Goal: Transaction & Acquisition: Book appointment/travel/reservation

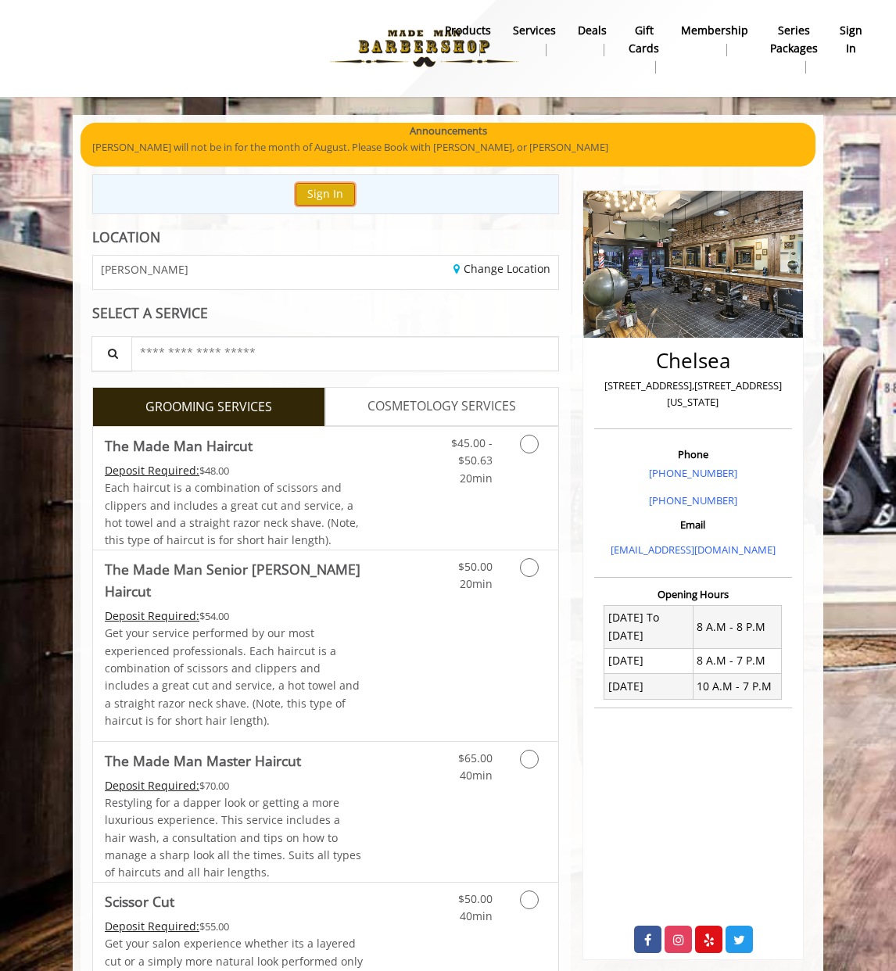
click at [321, 190] on button "Sign In" at bounding box center [325, 194] width 59 height 23
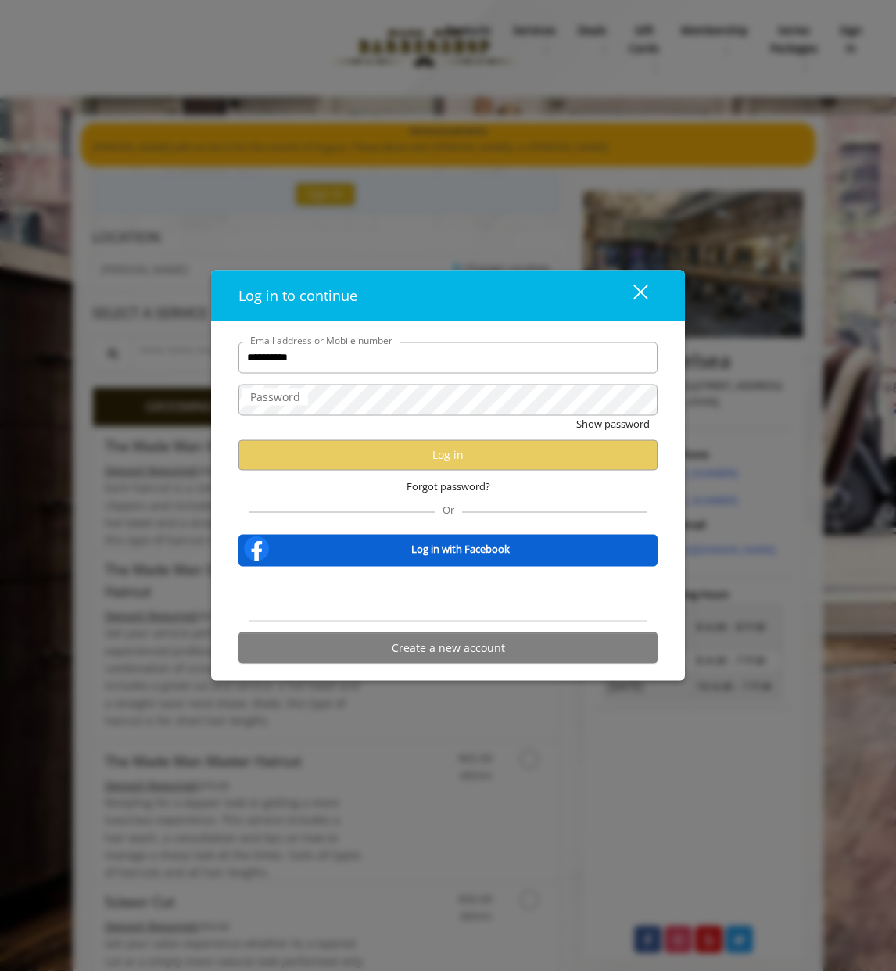
type input "**********"
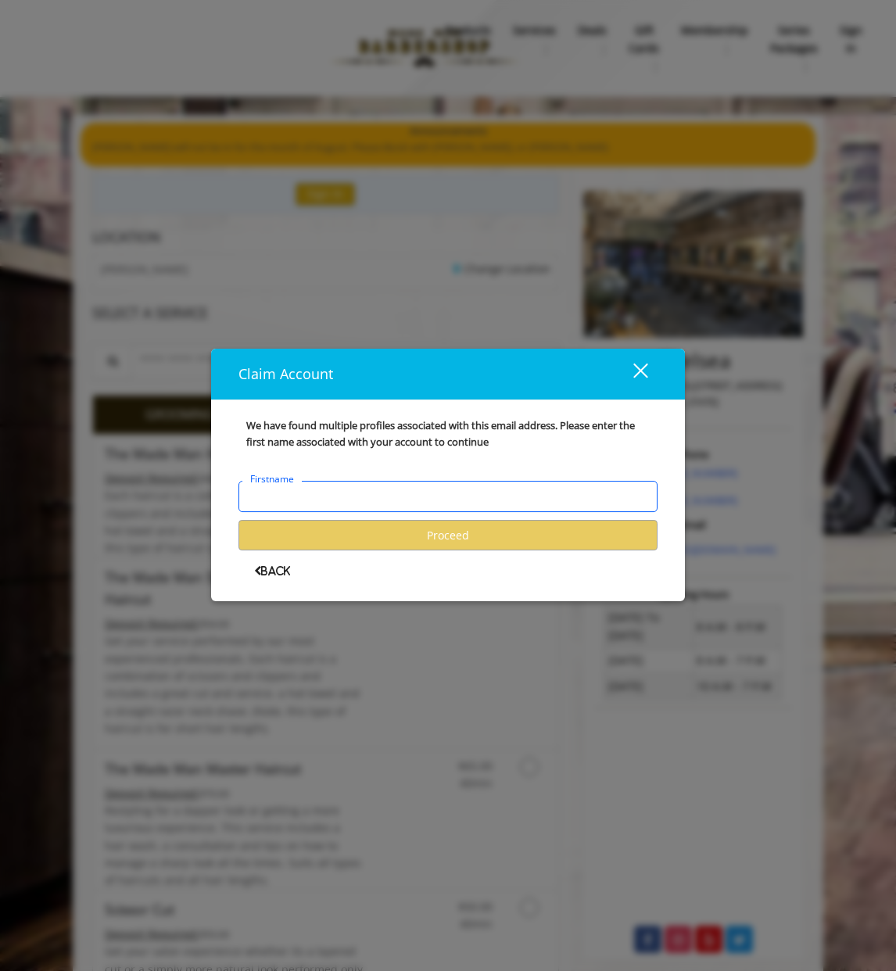
click at [391, 508] on input "Firstname" at bounding box center [448, 496] width 419 height 31
type input "*****"
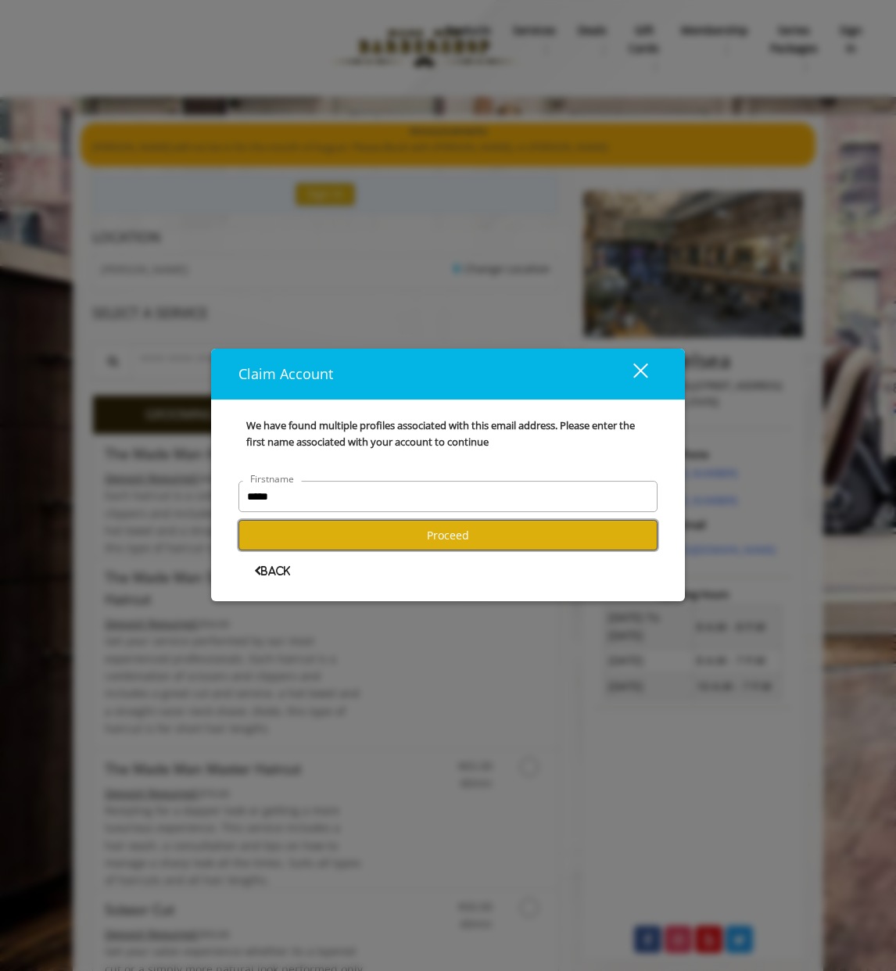
click at [425, 536] on button "Proceed" at bounding box center [448, 535] width 419 height 30
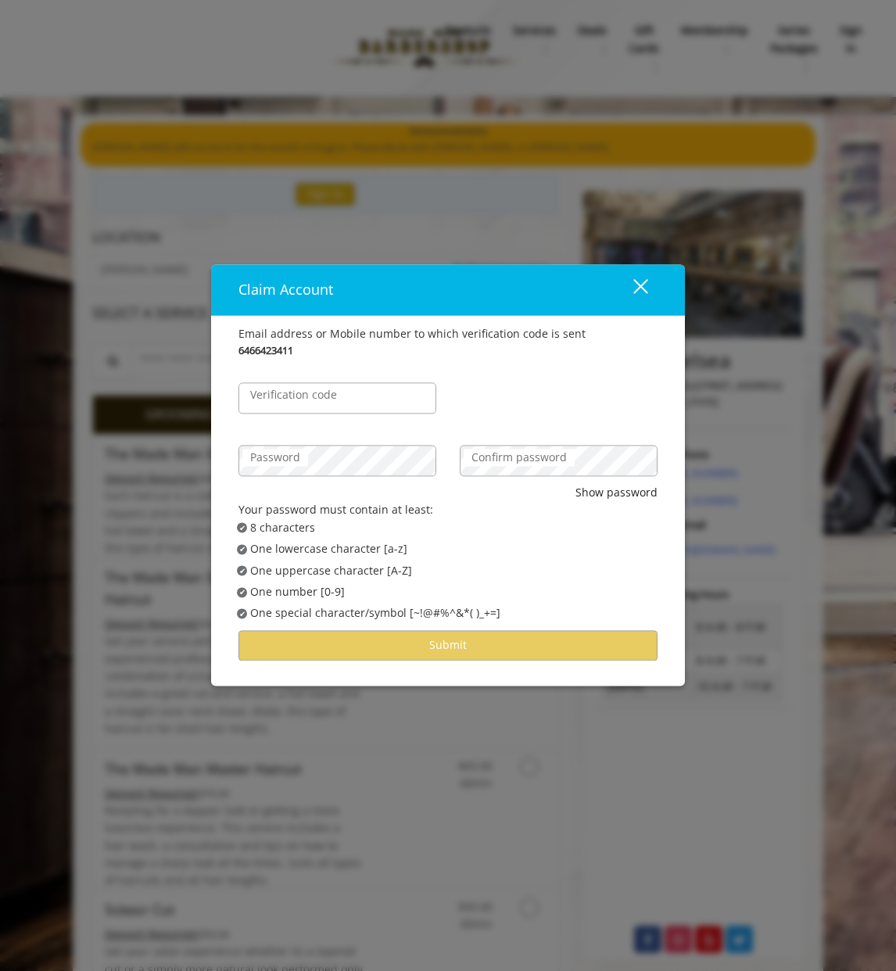
click at [638, 286] on div "close" at bounding box center [630, 289] width 31 height 23
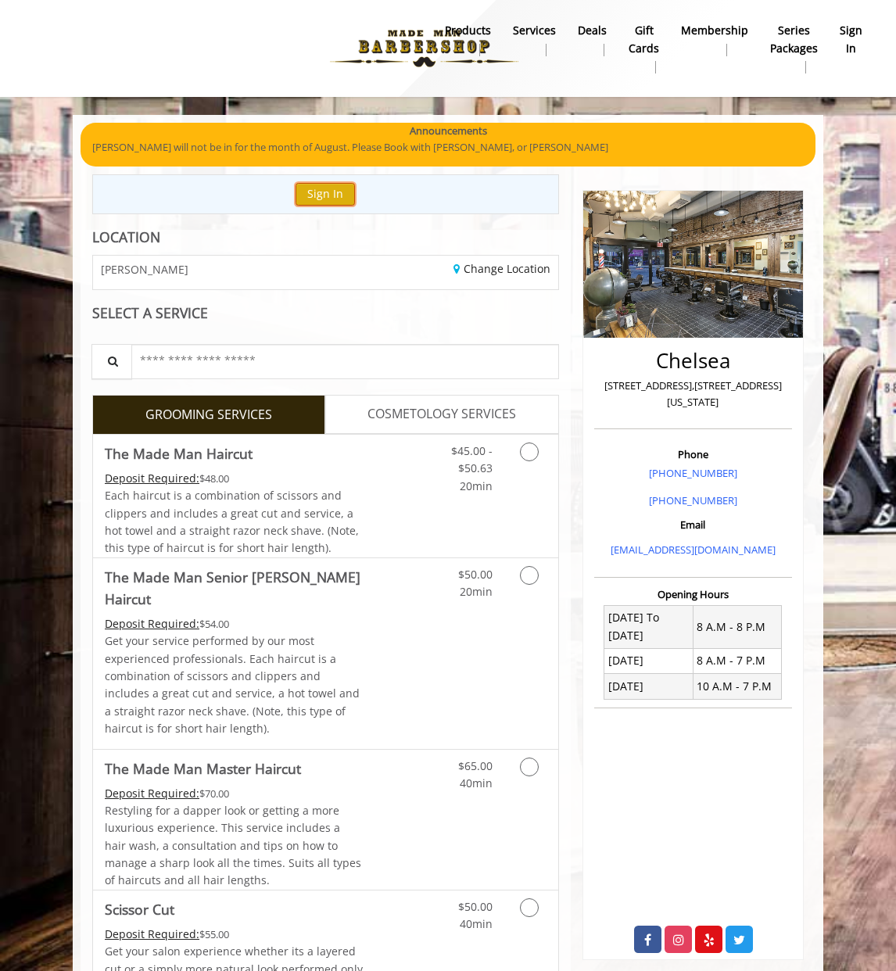
click at [338, 185] on button "Sign In" at bounding box center [325, 194] width 59 height 23
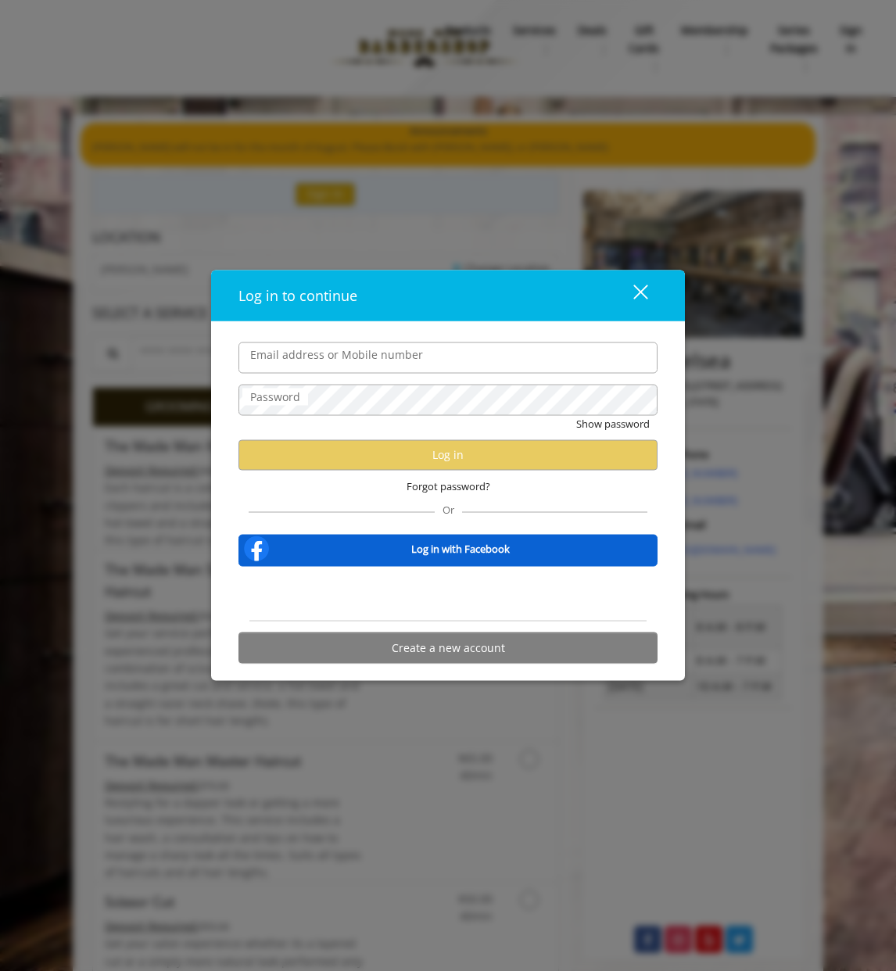
type input "**********"
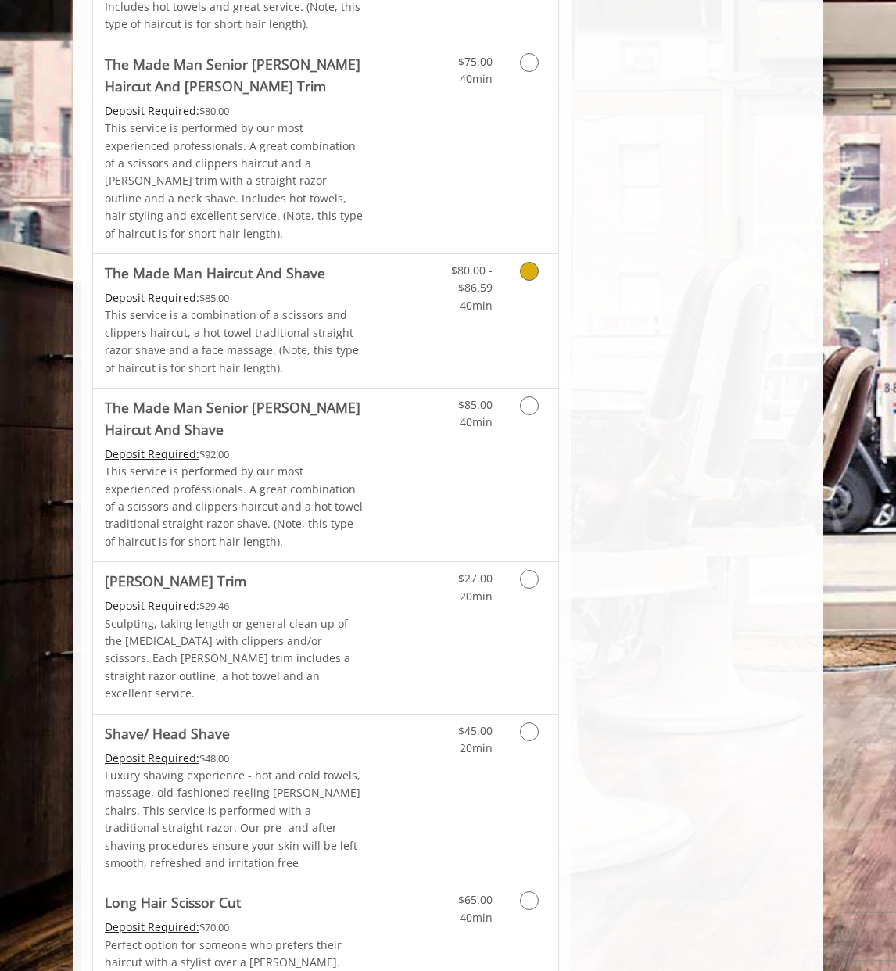
scroll to position [1493, 0]
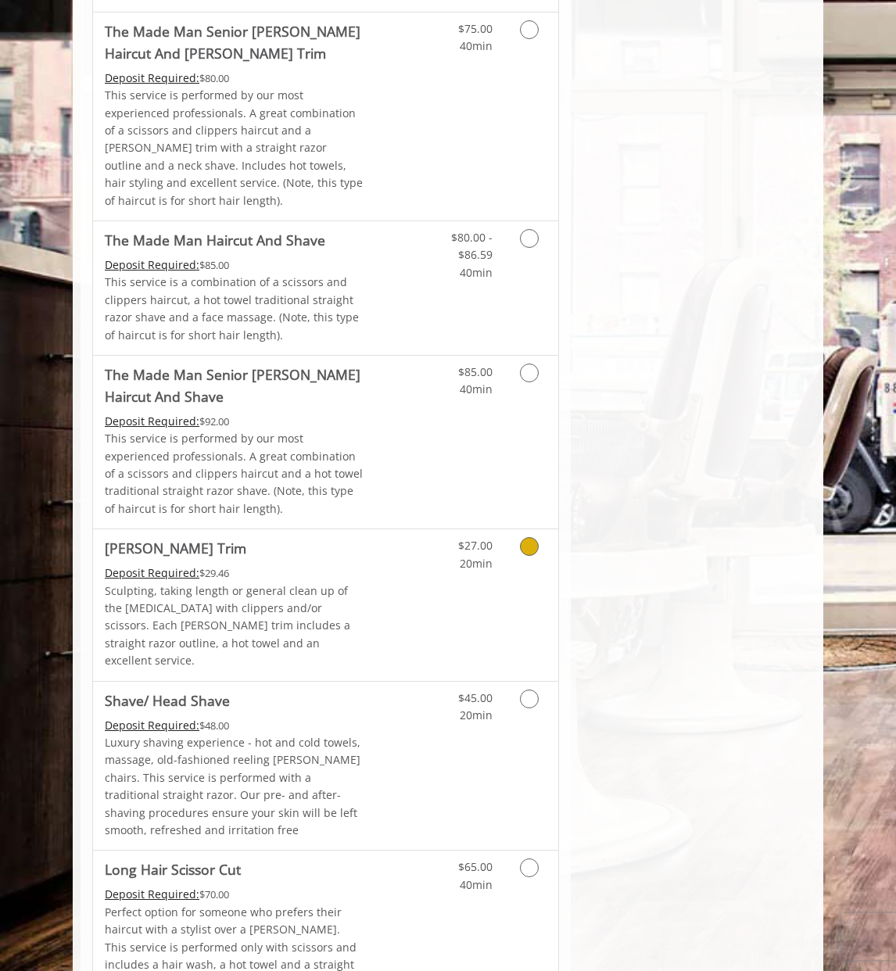
click at [526, 537] on icon "Grooming services" at bounding box center [529, 546] width 19 height 19
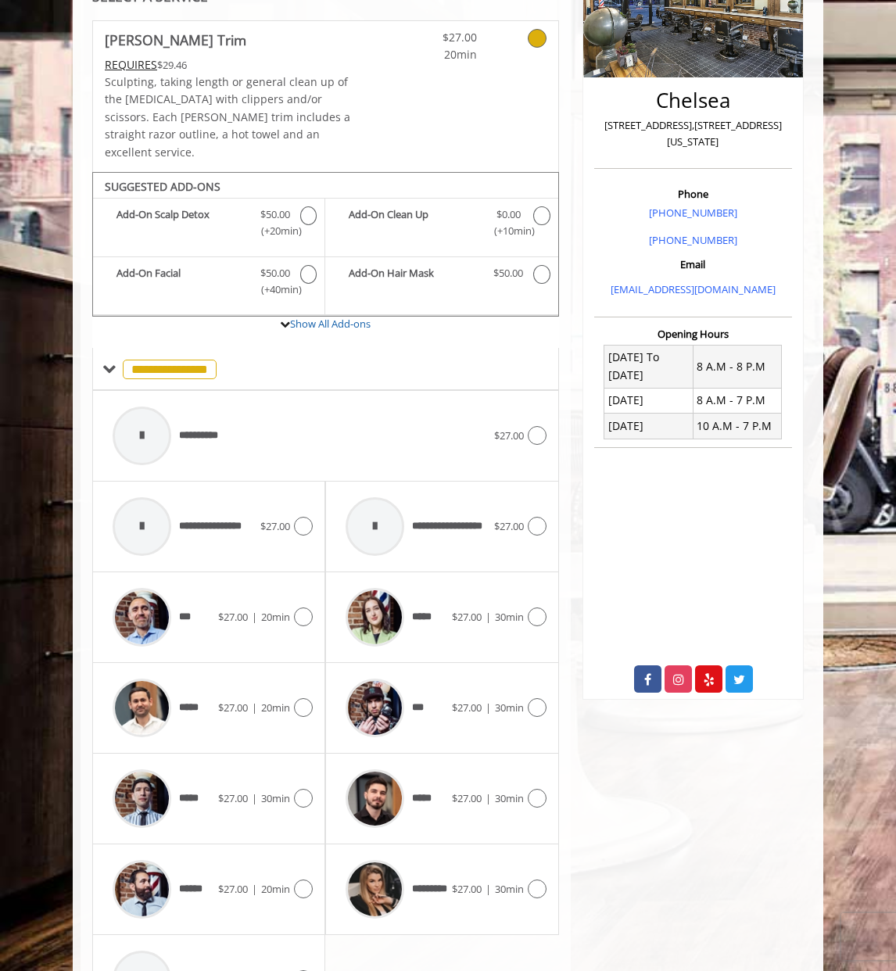
scroll to position [352, 0]
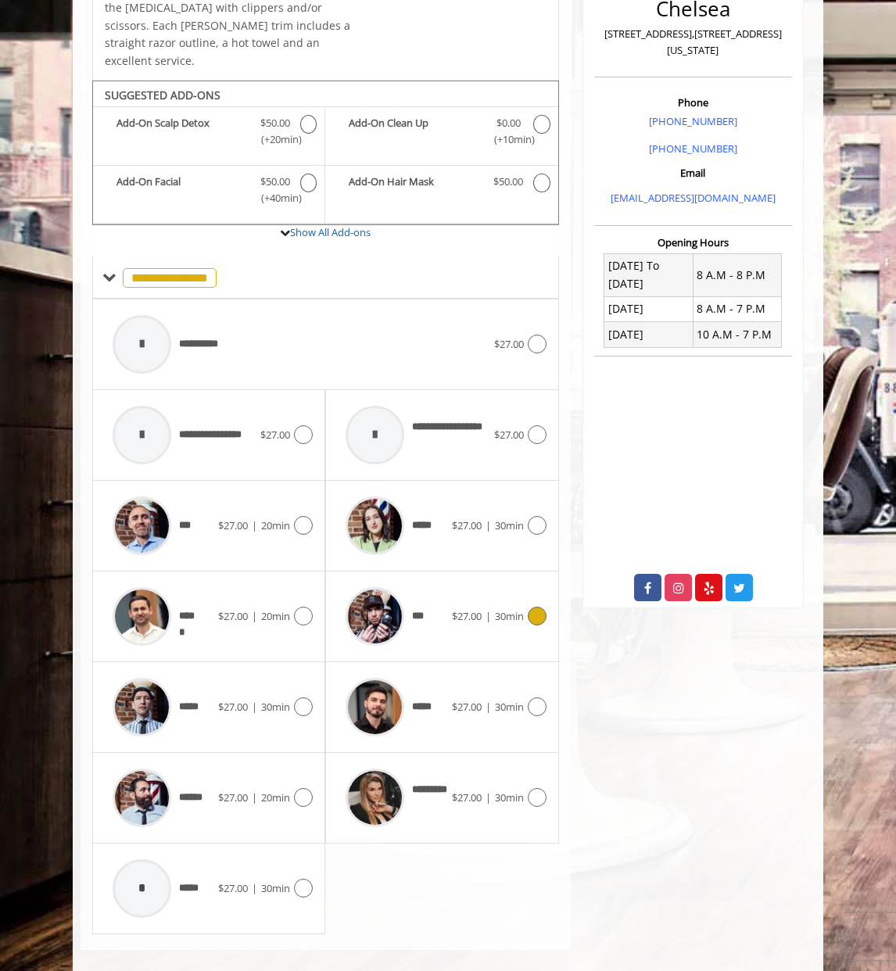
click at [536, 607] on icon at bounding box center [537, 616] width 19 height 19
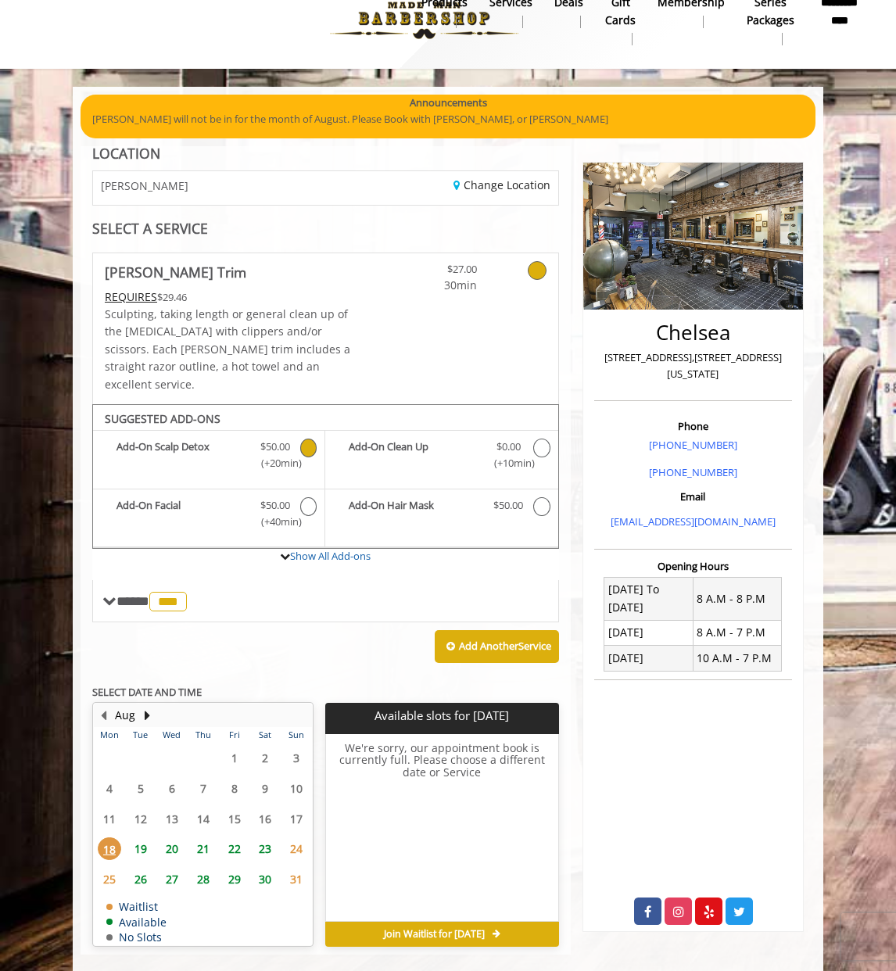
scroll to position [32, 0]
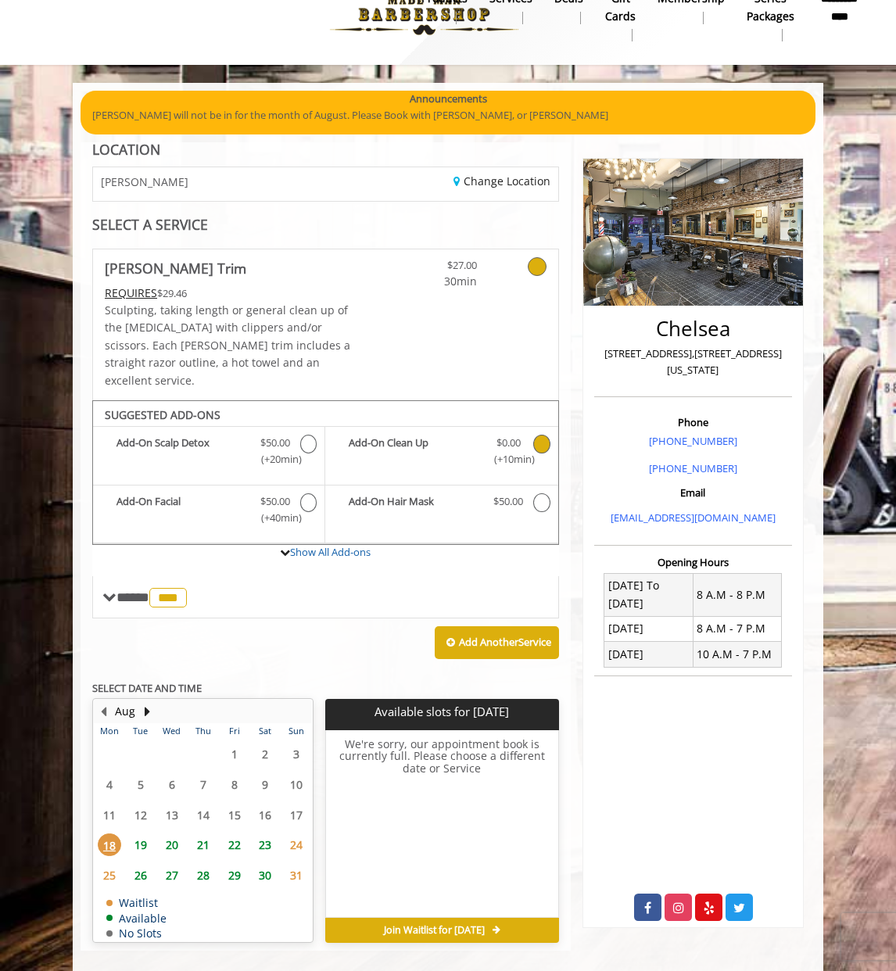
click at [539, 435] on icon "Beard Trim Add-onS" at bounding box center [541, 444] width 16 height 19
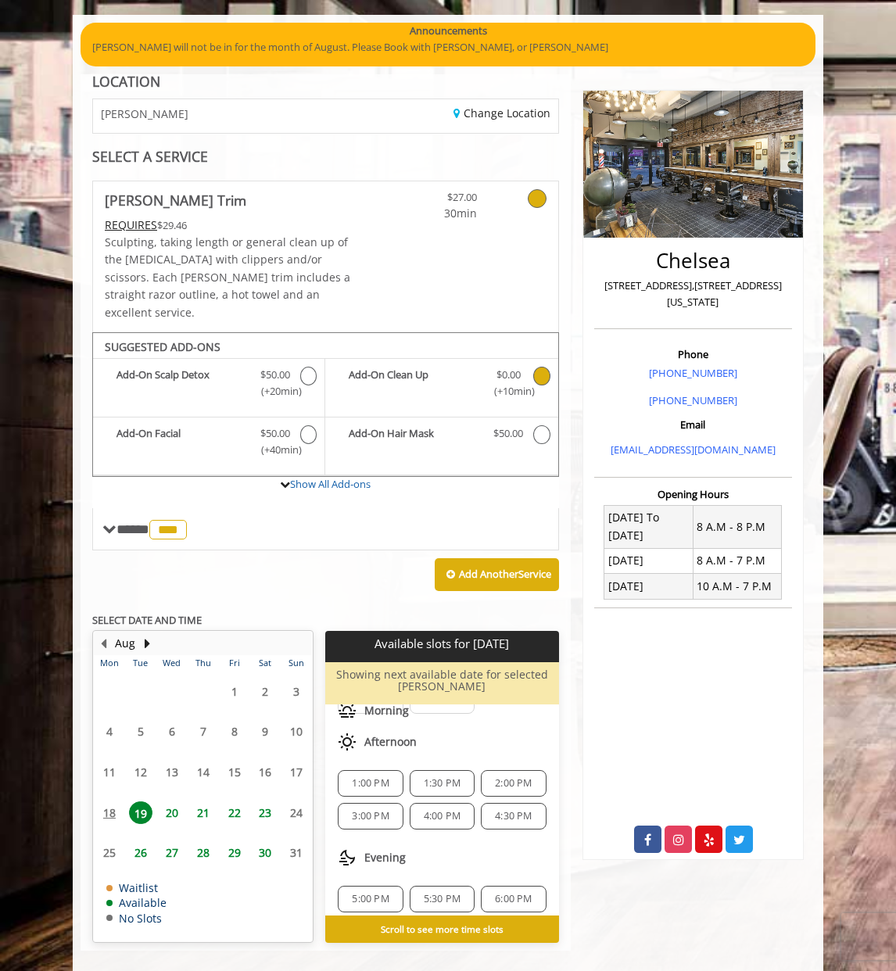
scroll to position [136, 0]
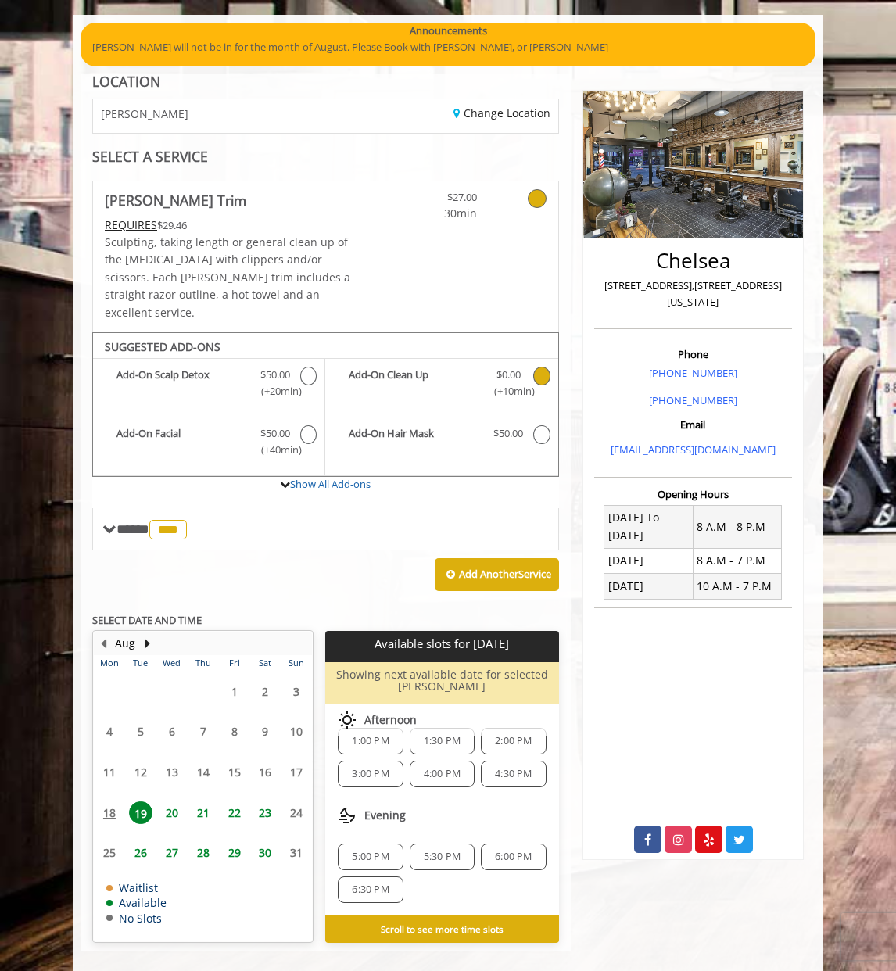
click at [434, 735] on span "1:30 PM" at bounding box center [442, 741] width 37 height 13
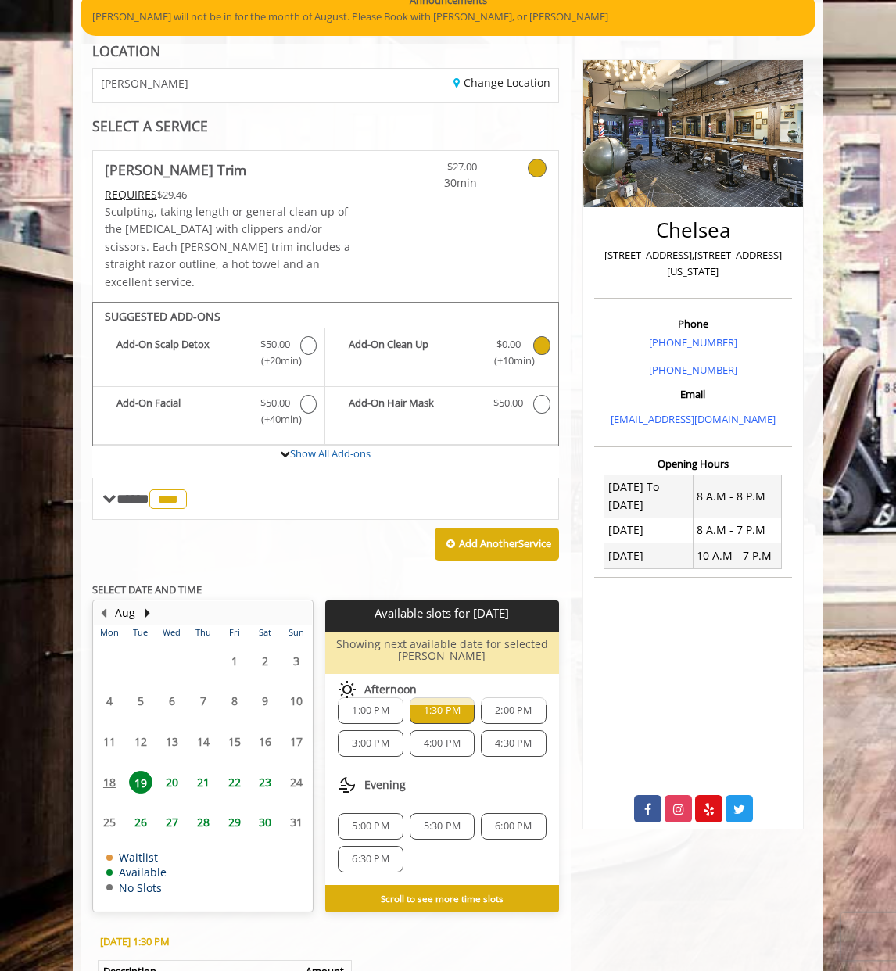
scroll to position [438, 0]
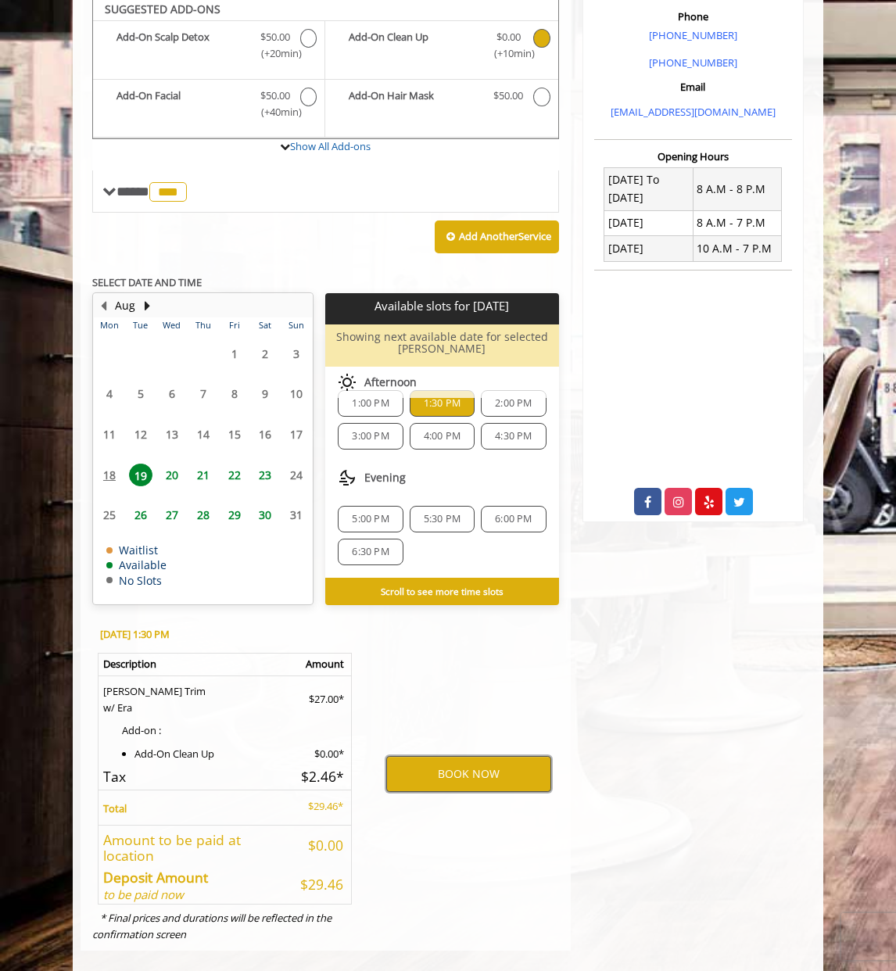
click at [456, 765] on button "BOOK NOW" at bounding box center [468, 774] width 165 height 36
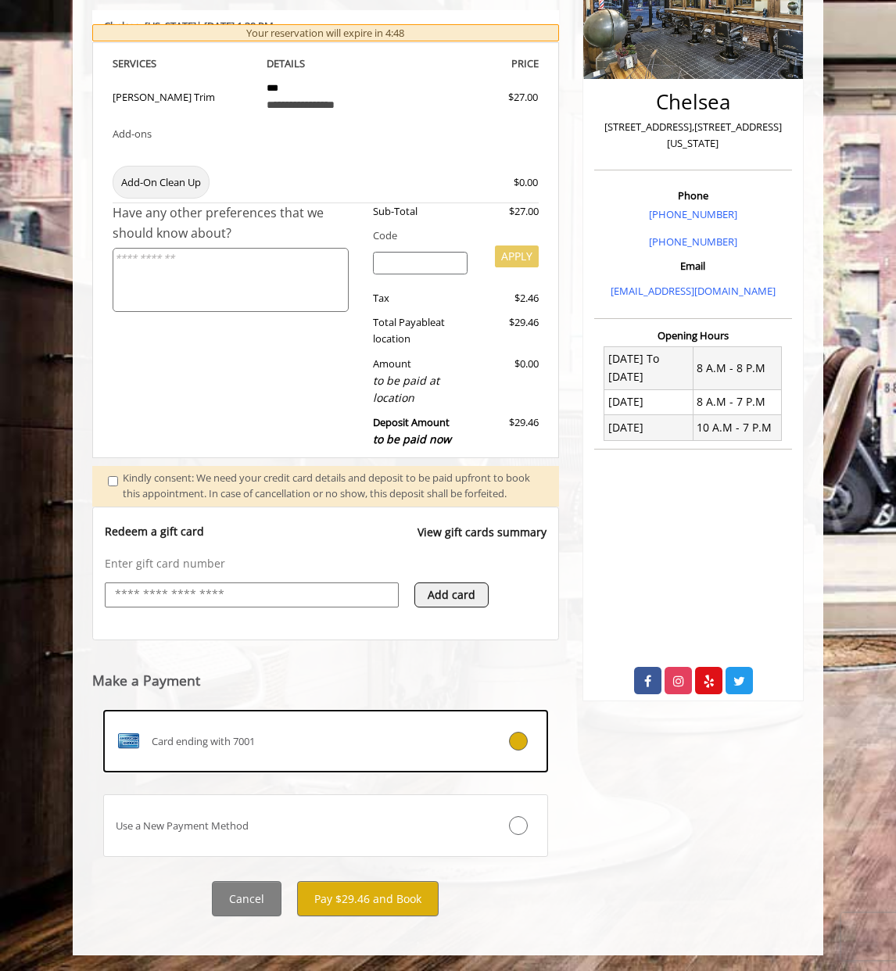
scroll to position [265, 0]
click at [382, 901] on button "Pay $29.46 and Book" at bounding box center [368, 898] width 142 height 35
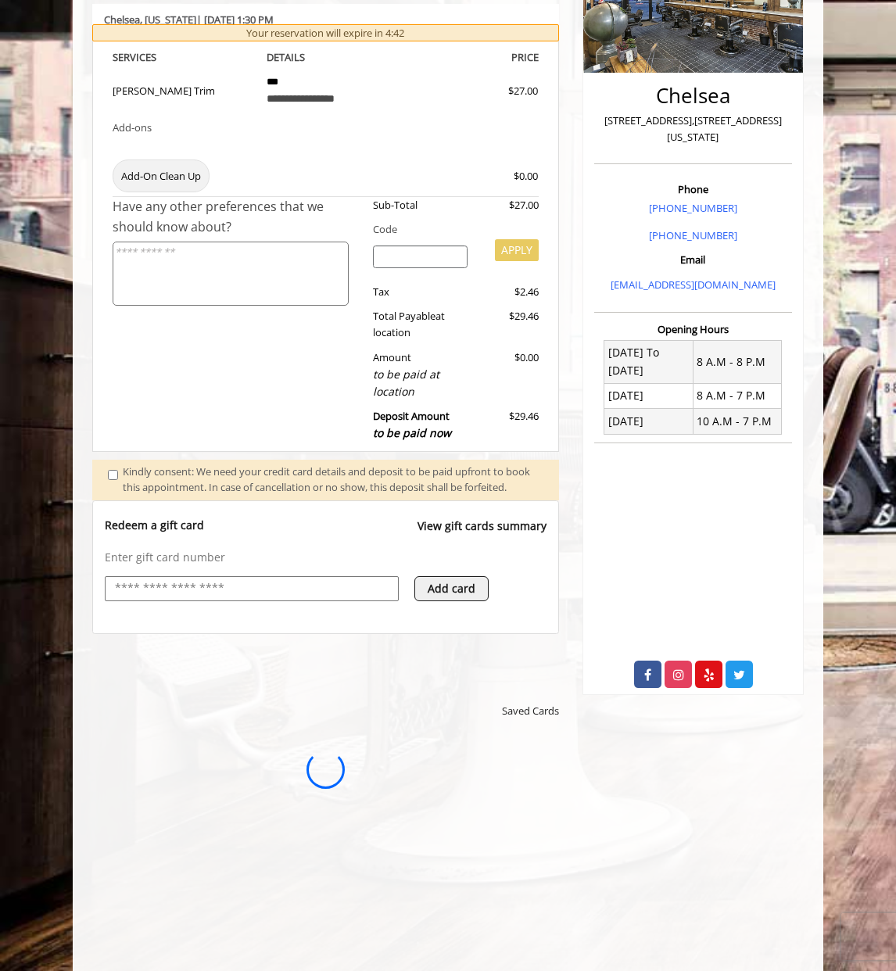
scroll to position [0, 0]
